Goal: Navigation & Orientation: Find specific page/section

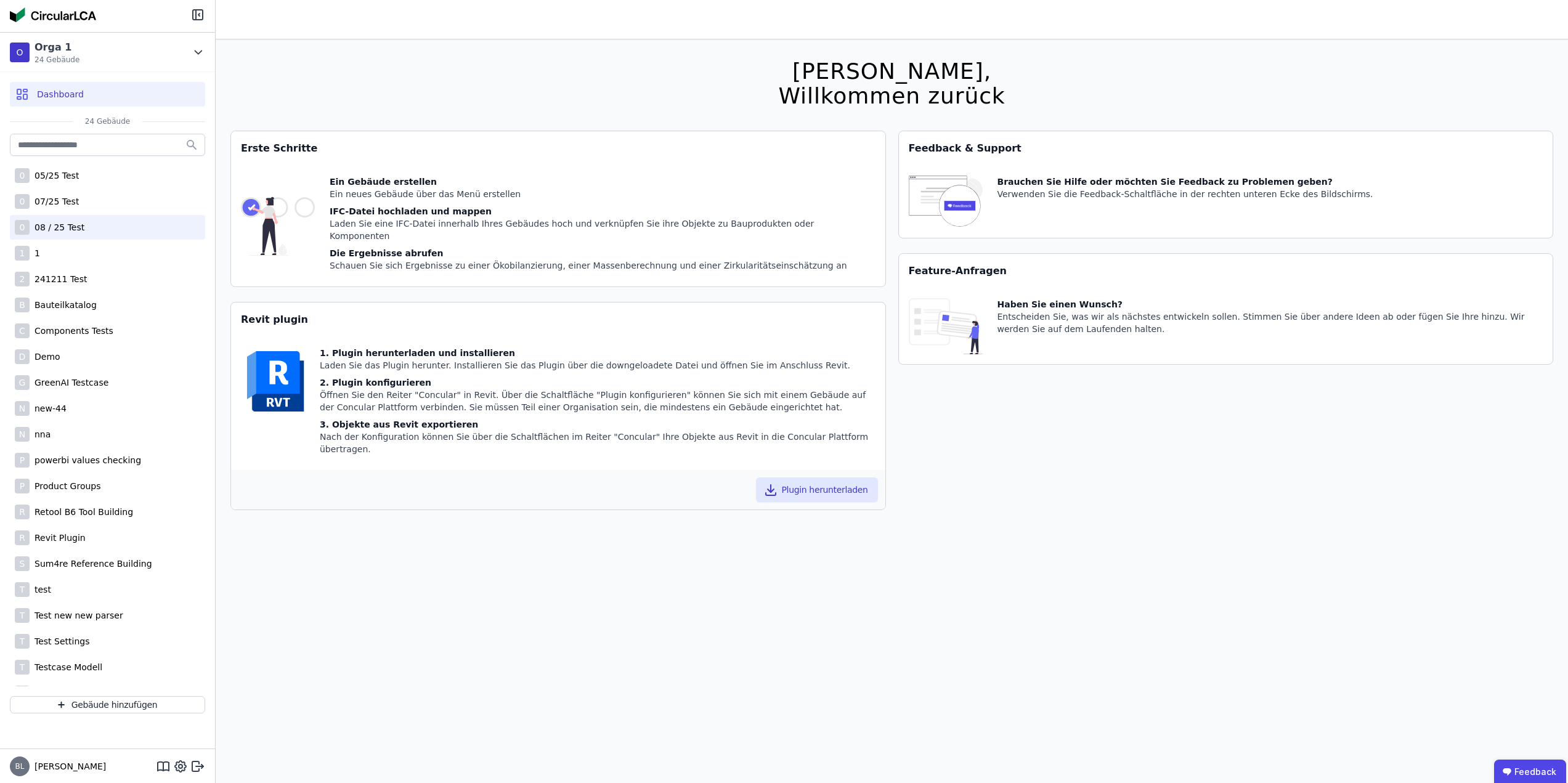
click at [79, 227] on div "08 / 25 Test" at bounding box center [57, 227] width 55 height 12
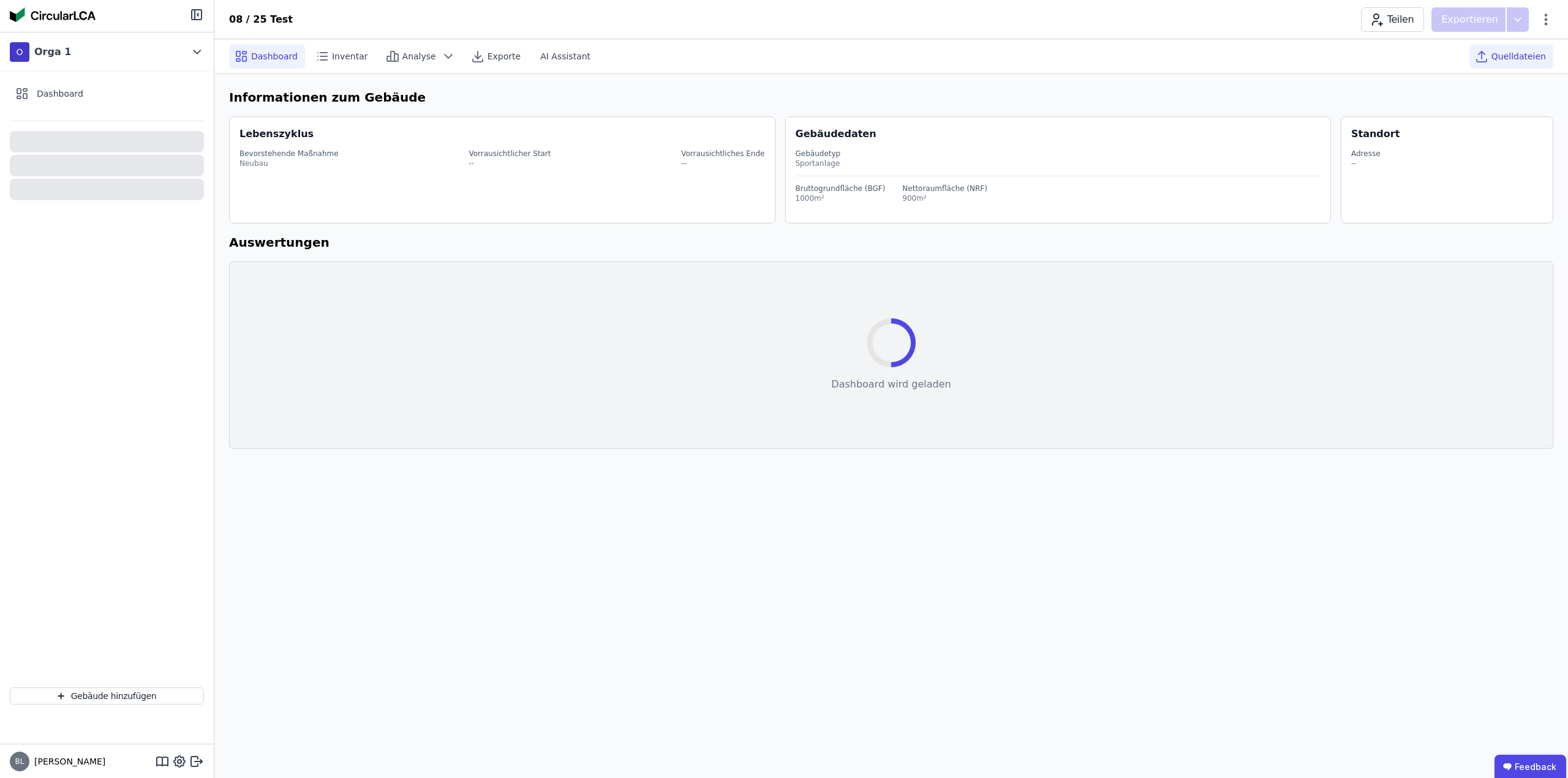
click at [1520, 54] on span "Quelldateien" at bounding box center [1519, 56] width 54 height 12
